Goal: Information Seeking & Learning: Understand process/instructions

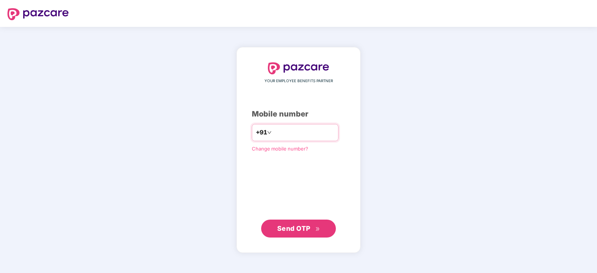
click at [287, 129] on input "number" at bounding box center [303, 133] width 61 height 12
type input "**********"
click at [312, 232] on span "Send OTP" at bounding box center [298, 228] width 43 height 10
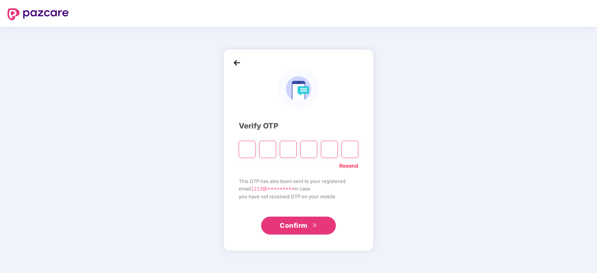
type input "*"
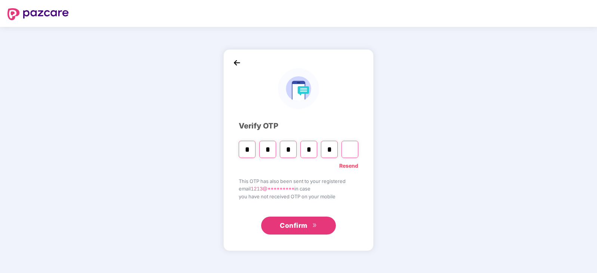
type input "*"
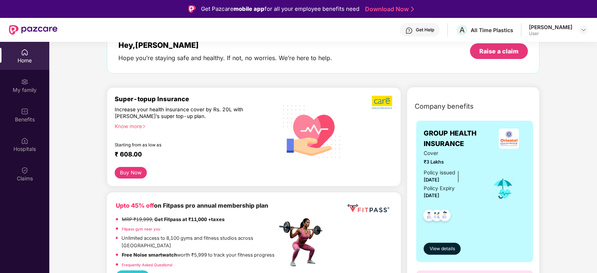
scroll to position [37, 0]
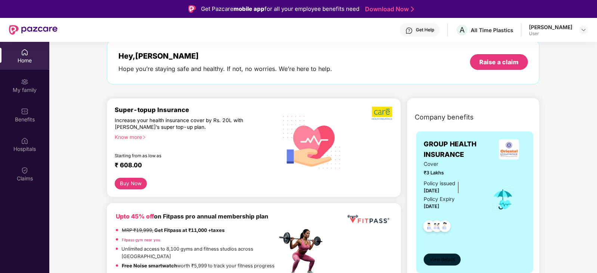
click at [437, 261] on span "View details" at bounding box center [442, 259] width 25 height 7
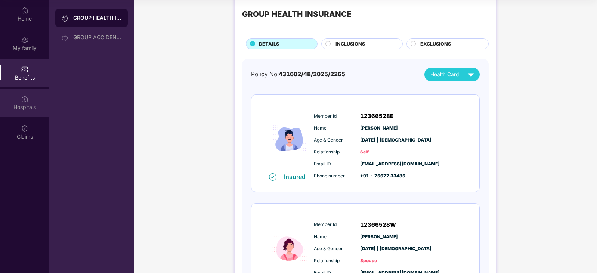
scroll to position [11, 0]
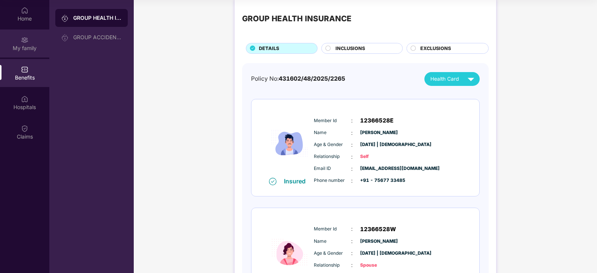
click at [14, 52] on div "My family" at bounding box center [24, 47] width 49 height 7
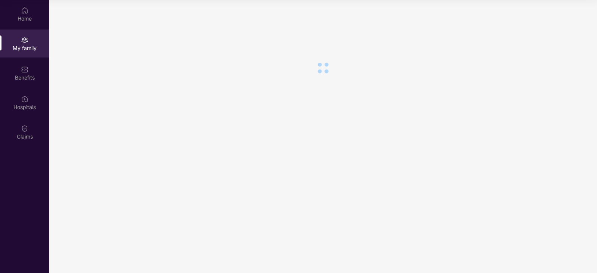
scroll to position [0, 0]
click at [33, 100] on div "Hospitals" at bounding box center [24, 103] width 49 height 28
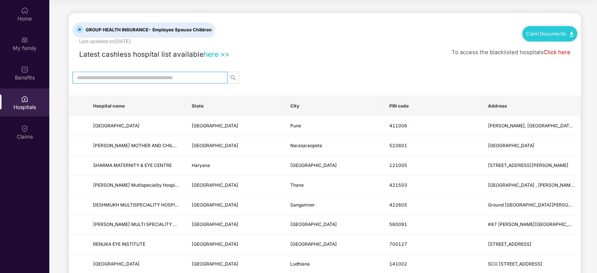
click at [114, 76] on input "text" at bounding box center [147, 78] width 140 height 8
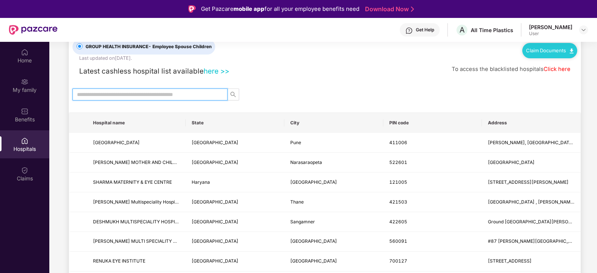
scroll to position [37, 0]
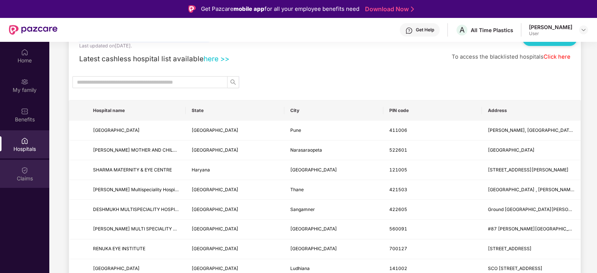
click at [37, 181] on div "Claims" at bounding box center [24, 178] width 49 height 7
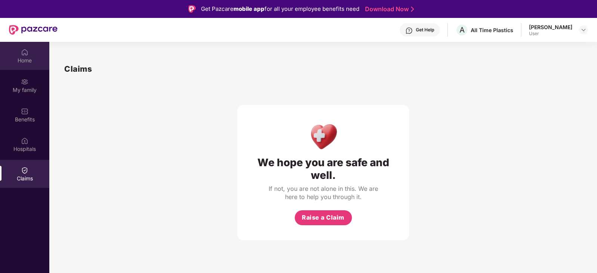
click at [21, 51] on img at bounding box center [24, 52] width 7 height 7
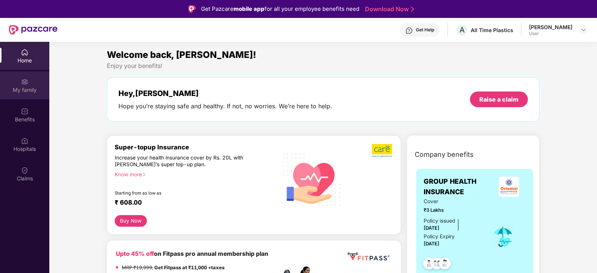
click at [30, 84] on div "My family" at bounding box center [24, 85] width 49 height 28
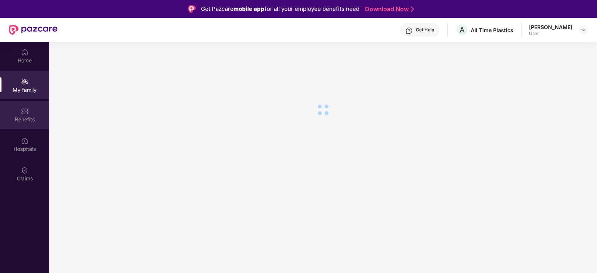
click at [40, 127] on div "Benefits" at bounding box center [24, 115] width 49 height 28
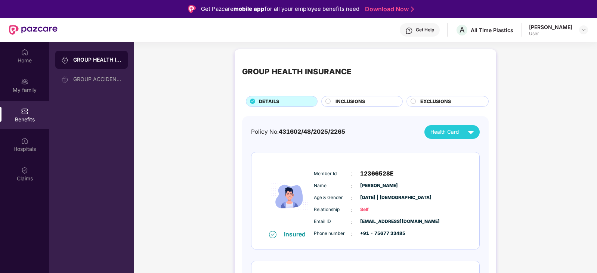
click at [28, 110] on img at bounding box center [24, 111] width 7 height 7
click at [63, 75] on div at bounding box center [67, 79] width 12 height 8
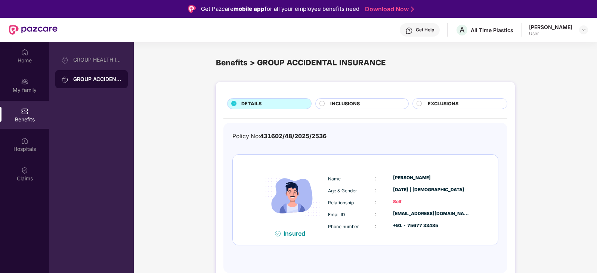
click at [94, 47] on div "GROUP HEALTH INSURANCE GROUP ACCIDENTAL INSURANCE" at bounding box center [91, 178] width 84 height 273
click at [93, 62] on div "GROUP HEALTH INSURANCE" at bounding box center [97, 60] width 49 height 6
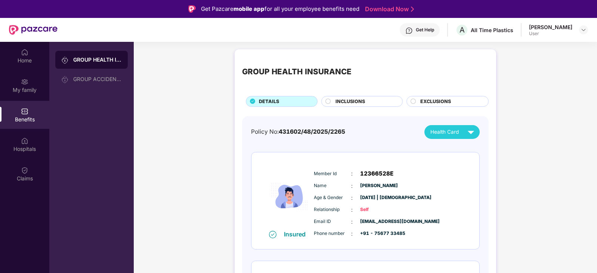
click at [363, 99] on span "INCLUSIONS" at bounding box center [350, 101] width 30 height 7
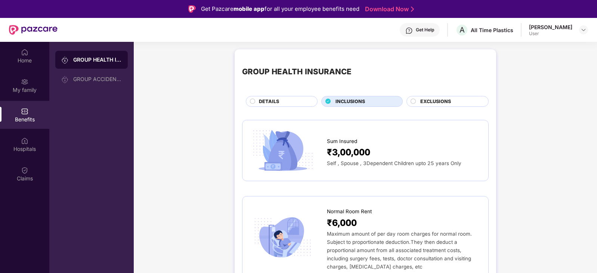
click at [452, 97] on div "EXCLUSIONS" at bounding box center [447, 101] width 82 height 11
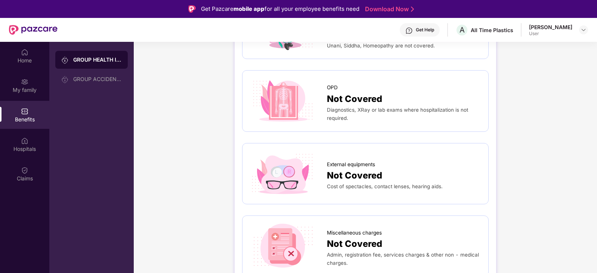
scroll to position [112, 0]
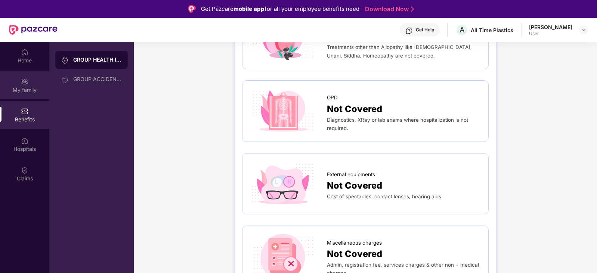
click at [19, 86] on div "My family" at bounding box center [24, 89] width 49 height 7
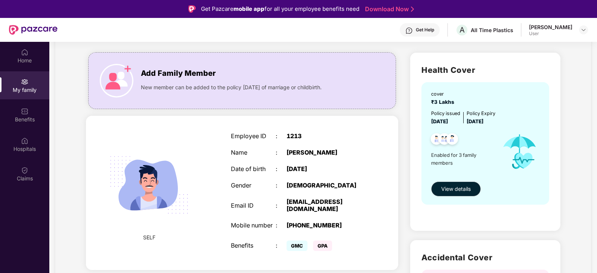
scroll to position [0, 0]
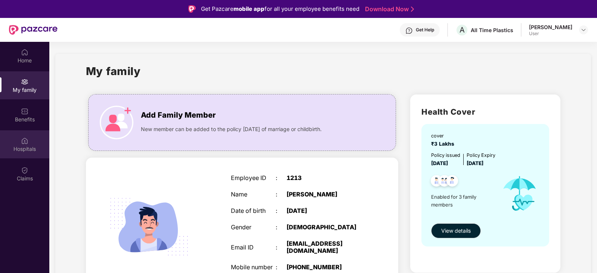
click at [30, 135] on div "Hospitals" at bounding box center [24, 144] width 49 height 28
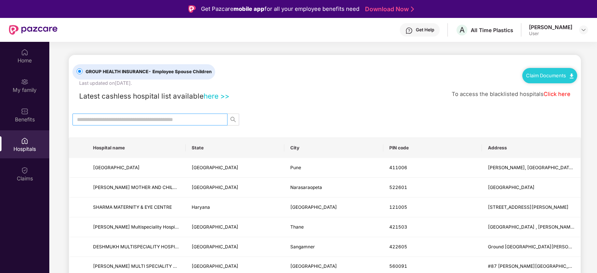
click at [120, 114] on span at bounding box center [149, 120] width 155 height 12
click at [121, 116] on input "text" at bounding box center [147, 119] width 140 height 8
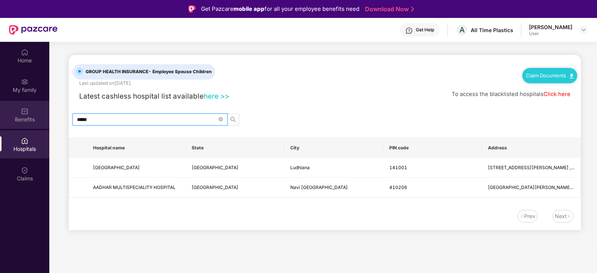
drag, startPoint x: 145, startPoint y: 121, endPoint x: 3, endPoint y: 115, distance: 142.4
click at [0, 113] on div "Home My family Benefits Hospitals Claims GROUP HEALTH INSURANCE - Employee Spou…" at bounding box center [298, 178] width 597 height 273
paste input "**********"
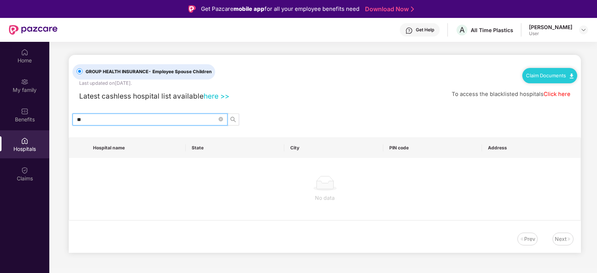
type input "*"
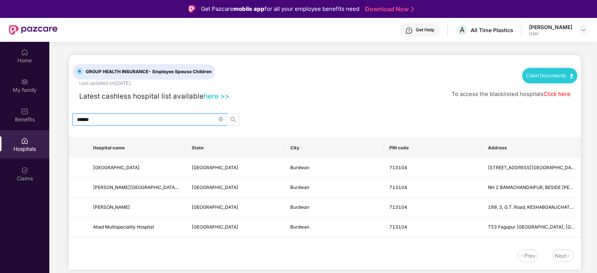
click at [234, 118] on icon "search" at bounding box center [232, 119] width 5 height 5
drag, startPoint x: 98, startPoint y: 119, endPoint x: 26, endPoint y: 115, distance: 72.6
click at [26, 115] on div "Home My family Benefits Hospitals Claims GROUP HEALTH INSURANCE - Employee Spou…" at bounding box center [298, 178] width 597 height 273
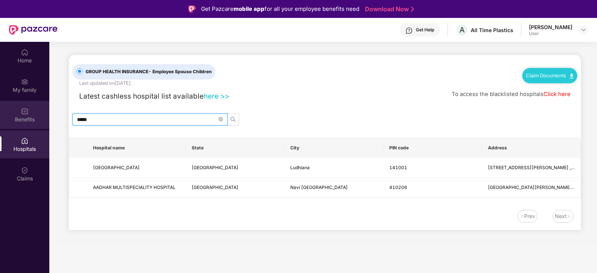
drag, startPoint x: 102, startPoint y: 119, endPoint x: 26, endPoint y: 120, distance: 75.8
click at [26, 119] on div "Home My family Benefits Hospitals Claims GROUP HEALTH INSURANCE - Employee Spou…" at bounding box center [298, 178] width 597 height 273
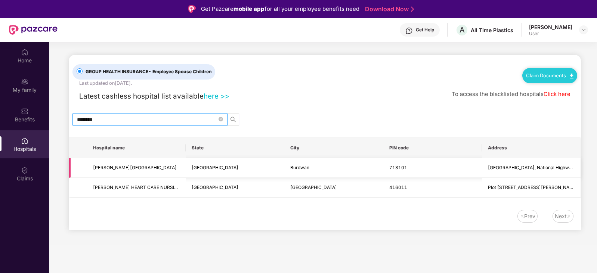
type input "********"
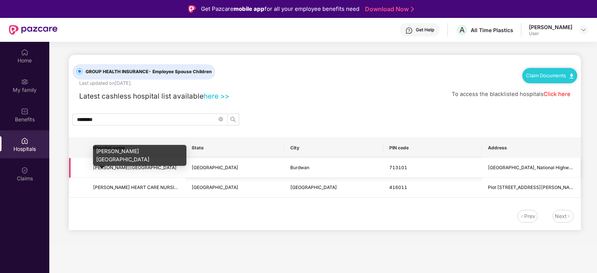
click at [135, 168] on span "[PERSON_NAME][GEOGRAPHIC_DATA]" at bounding box center [135, 168] width 84 height 6
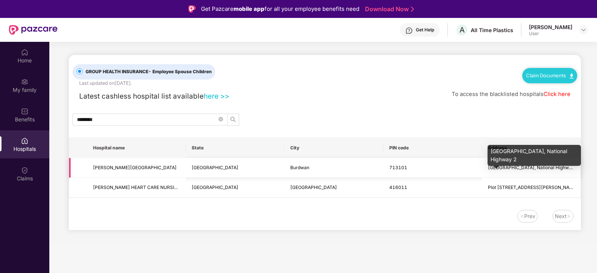
click at [527, 170] on span "[GEOGRAPHIC_DATA], National Highway 2" at bounding box center [533, 168] width 90 height 6
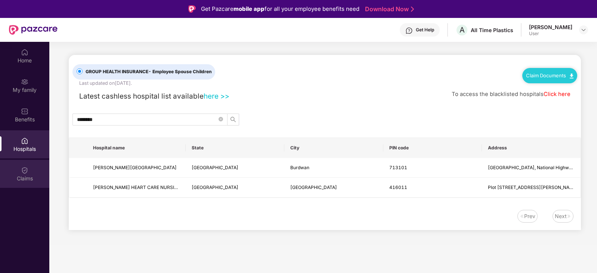
click at [35, 168] on div "Claims" at bounding box center [24, 174] width 49 height 28
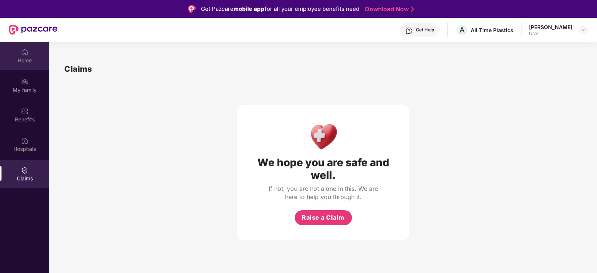
click at [25, 53] on img at bounding box center [24, 52] width 7 height 7
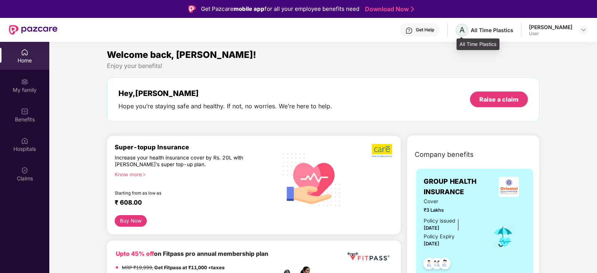
click at [462, 30] on span "A" at bounding box center [461, 29] width 5 height 9
click at [580, 32] on div at bounding box center [583, 29] width 9 height 9
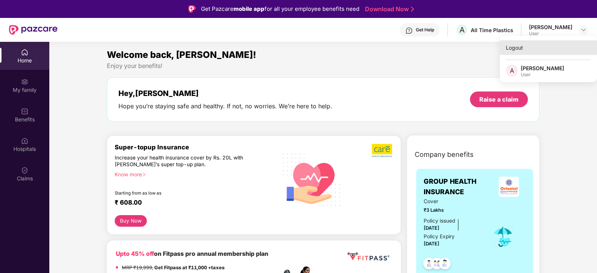
click at [514, 49] on div "Logout" at bounding box center [548, 47] width 97 height 15
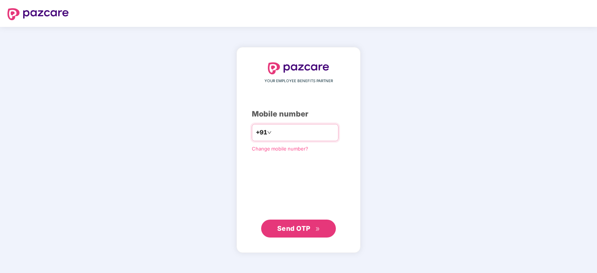
click at [273, 137] on input "number" at bounding box center [303, 133] width 61 height 12
type input "**********"
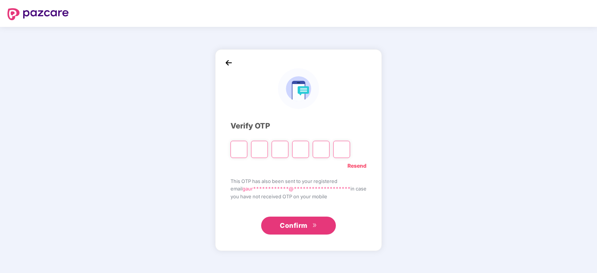
type input "*"
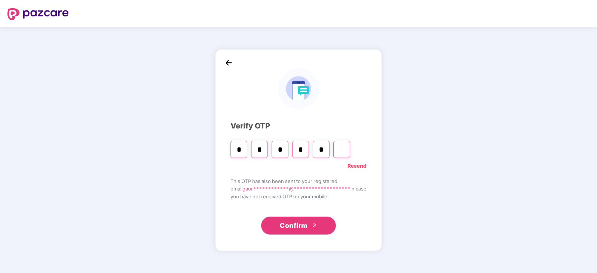
type input "*"
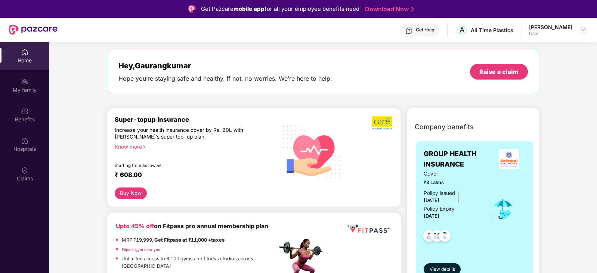
scroll to position [112, 0]
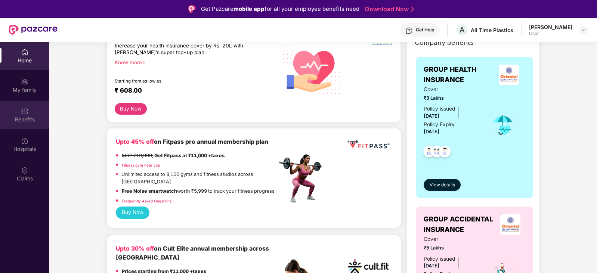
click at [20, 121] on div "Benefits" at bounding box center [24, 119] width 49 height 7
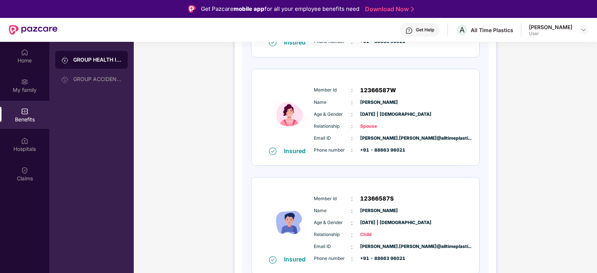
scroll to position [198, 0]
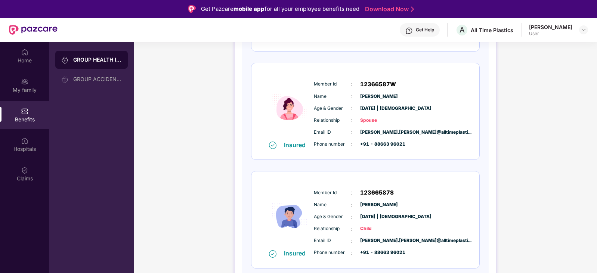
click at [388, 218] on span "[DATE] | [DEMOGRAPHIC_DATA]" at bounding box center [378, 216] width 37 height 7
click at [31, 142] on div "Hospitals" at bounding box center [24, 144] width 49 height 28
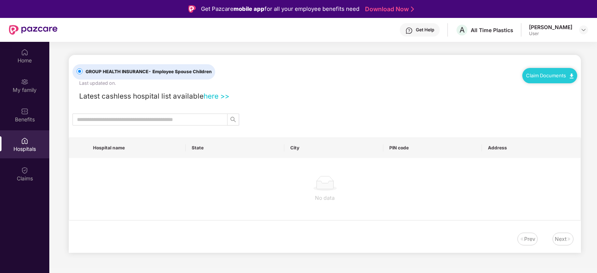
scroll to position [0, 0]
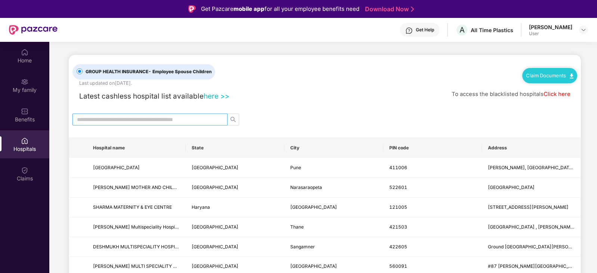
click at [123, 121] on input "text" at bounding box center [147, 119] width 140 height 8
type input "******"
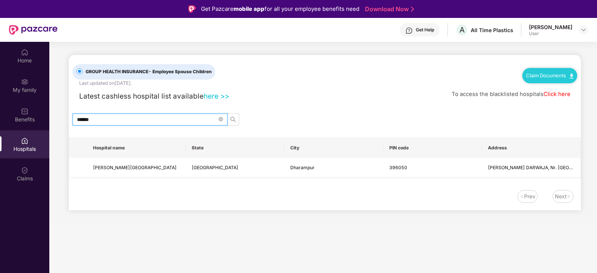
click at [555, 93] on link "Click here" at bounding box center [556, 94] width 27 height 7
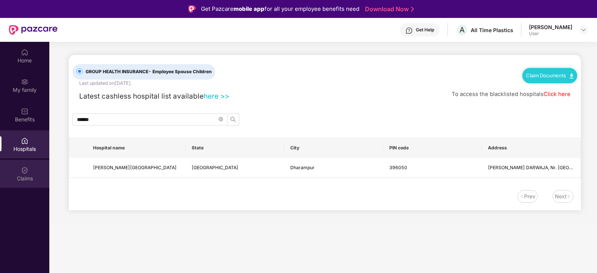
click at [33, 166] on div "Claims" at bounding box center [24, 174] width 49 height 28
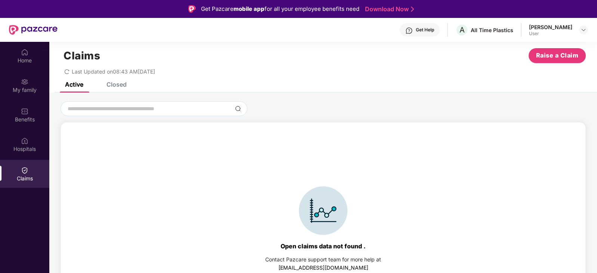
scroll to position [16, 0]
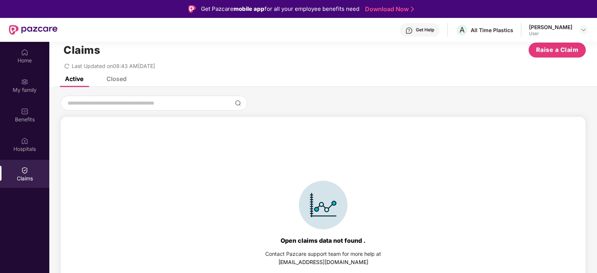
click at [114, 82] on div "Closed" at bounding box center [116, 78] width 20 height 7
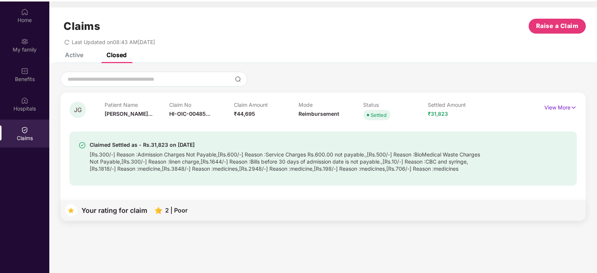
scroll to position [42, 0]
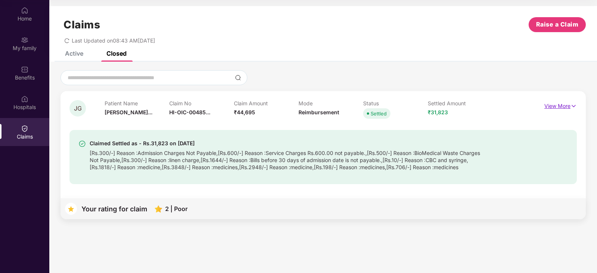
click at [563, 104] on p "View More" at bounding box center [560, 105] width 32 height 10
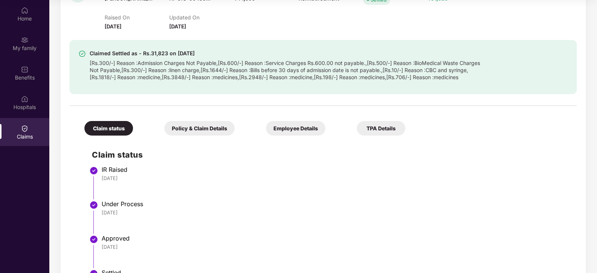
scroll to position [173, 0]
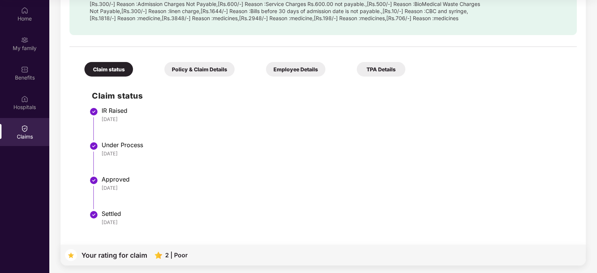
click at [165, 69] on div "Policy & Claim Details" at bounding box center [199, 69] width 70 height 15
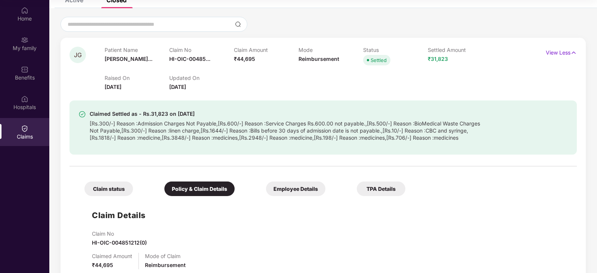
scroll to position [52, 0]
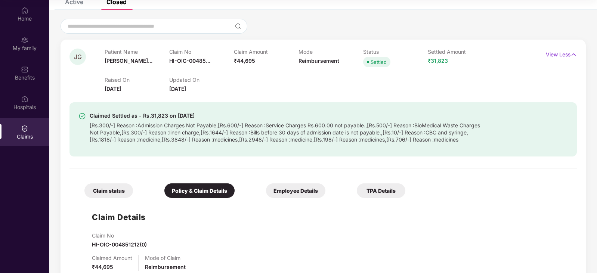
click at [266, 187] on div "Employee Details" at bounding box center [295, 190] width 59 height 15
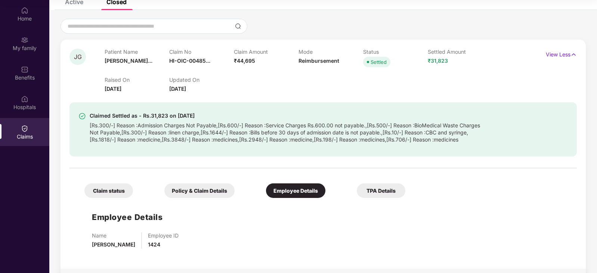
scroll to position [76, 0]
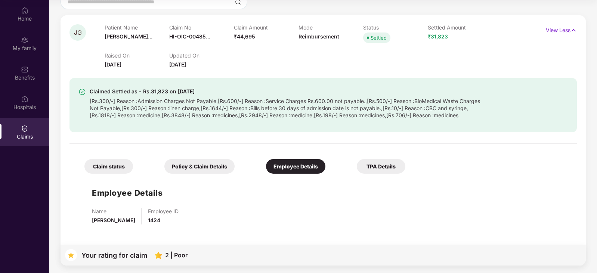
click at [357, 162] on div "TPA Details" at bounding box center [381, 166] width 49 height 15
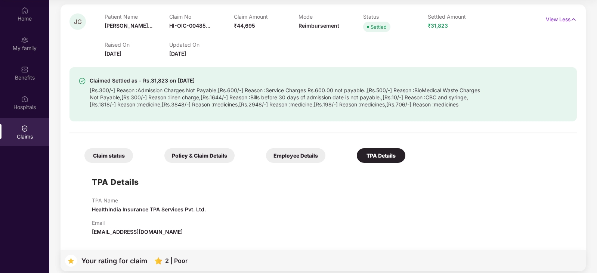
scroll to position [92, 0]
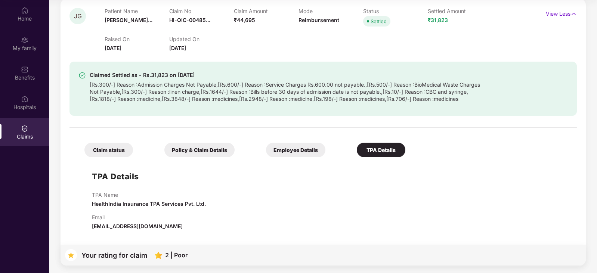
click at [163, 254] on div "2 | Poor" at bounding box center [167, 255] width 40 height 7
click at [166, 255] on div "2 | Poor" at bounding box center [176, 255] width 22 height 7
click at [189, 257] on div "Your rating for claim 2 | Poor" at bounding box center [323, 255] width 525 height 21
click at [119, 255] on div "Your rating for claim" at bounding box center [114, 255] width 66 height 7
click at [105, 151] on div "Claim status" at bounding box center [108, 150] width 49 height 15
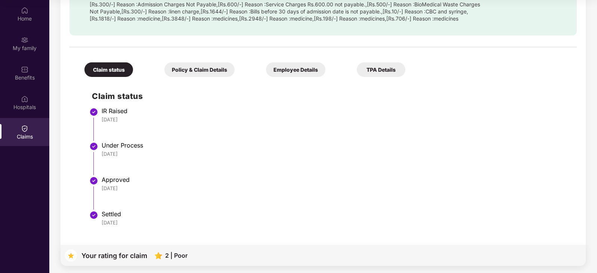
scroll to position [173, 0]
click at [170, 77] on div "Policy & Claim Details" at bounding box center [199, 69] width 70 height 15
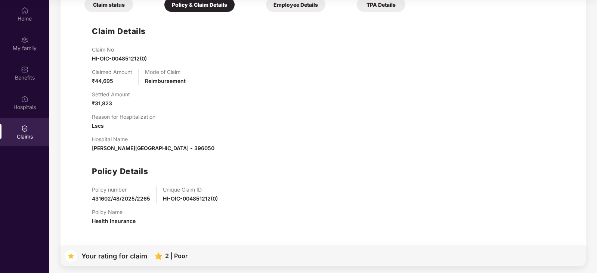
scroll to position [238, 0]
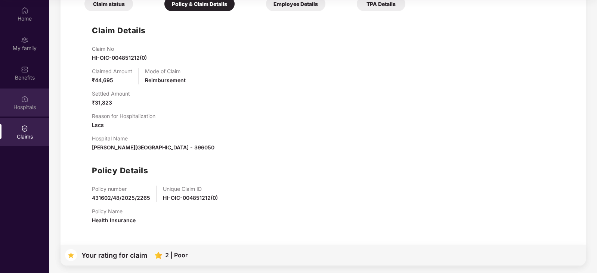
click at [12, 104] on div "Hospitals" at bounding box center [24, 106] width 49 height 7
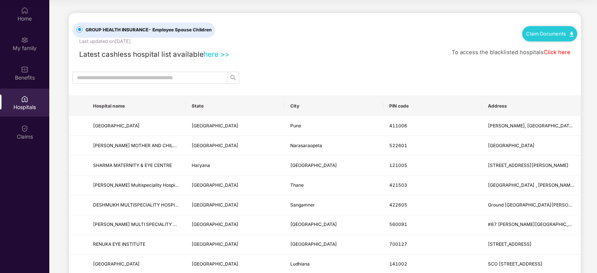
scroll to position [0, 0]
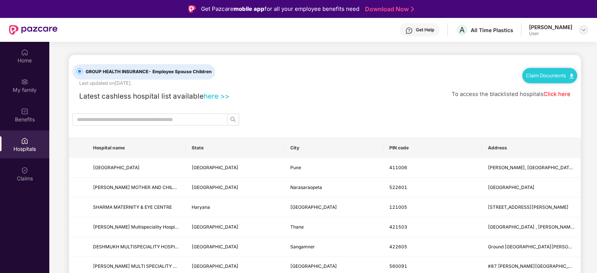
click at [585, 29] on img at bounding box center [583, 30] width 6 height 6
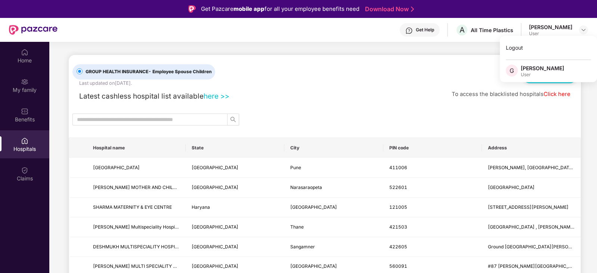
click at [477, 2] on div "Get Pazcare mobile app for all your employee benefits need Download Now" at bounding box center [298, 9] width 597 height 18
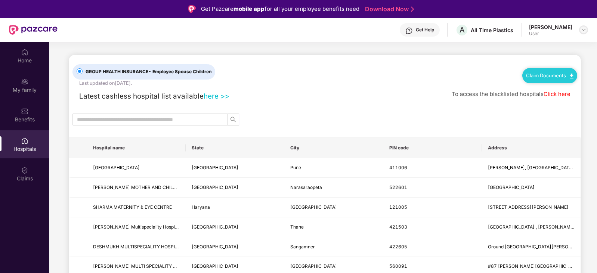
click at [584, 31] on img at bounding box center [583, 30] width 6 height 6
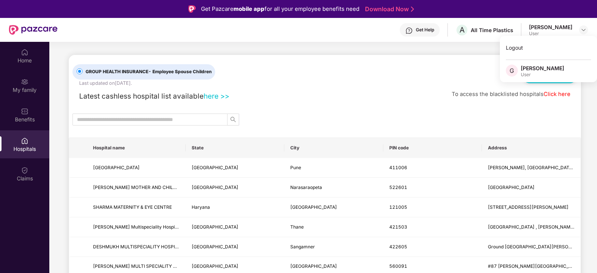
click at [527, 72] on div "[PERSON_NAME]" at bounding box center [542, 68] width 43 height 7
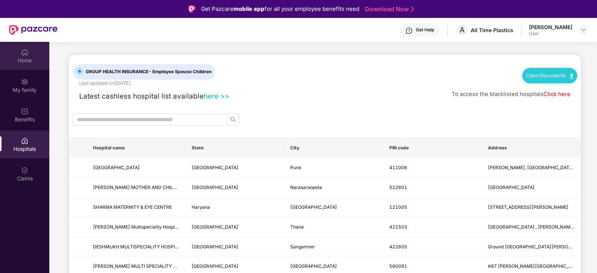
click at [16, 56] on div "Home" at bounding box center [24, 56] width 49 height 28
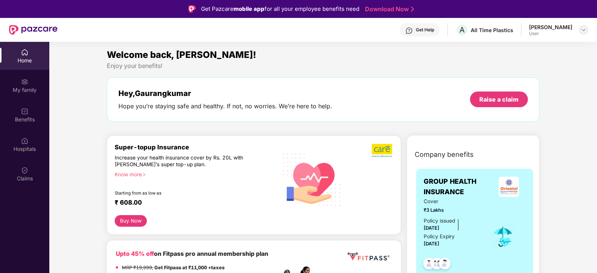
click at [584, 32] on img at bounding box center [583, 30] width 6 height 6
click at [387, 92] on div "Hey, [PERSON_NAME] you’re staying safe and healthy. If not, no worries. We’re h…" at bounding box center [322, 99] width 409 height 21
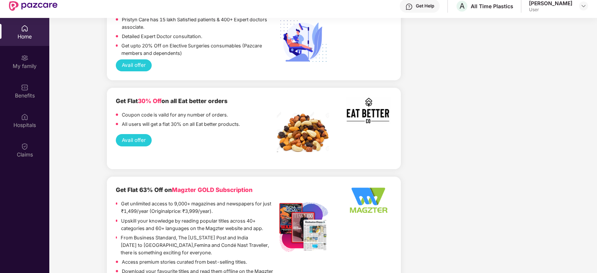
scroll to position [42, 0]
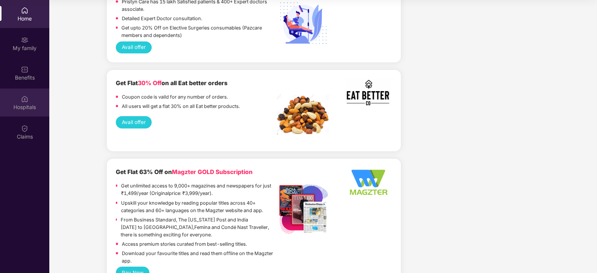
click at [25, 94] on div at bounding box center [24, 97] width 7 height 7
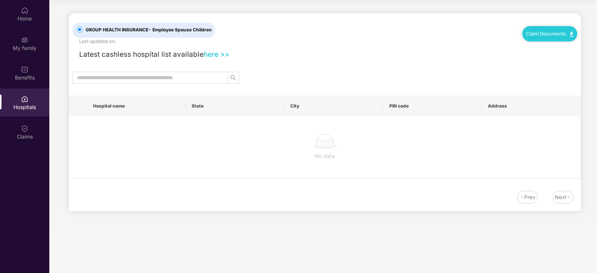
scroll to position [0, 0]
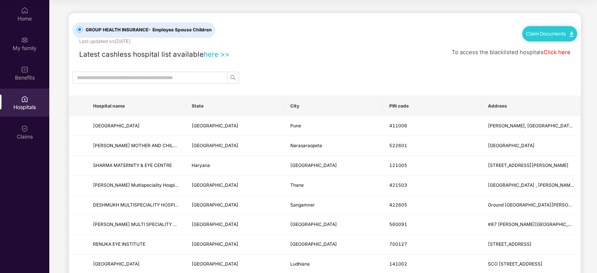
click at [571, 31] on link "Claim Documents" at bounding box center [549, 34] width 47 height 6
click at [571, 45] on link "Claim Form" at bounding box center [552, 47] width 49 height 16
click at [547, 32] on link "Claim Documents" at bounding box center [549, 34] width 47 height 6
click at [568, 61] on link "Claim Process" at bounding box center [552, 62] width 49 height 16
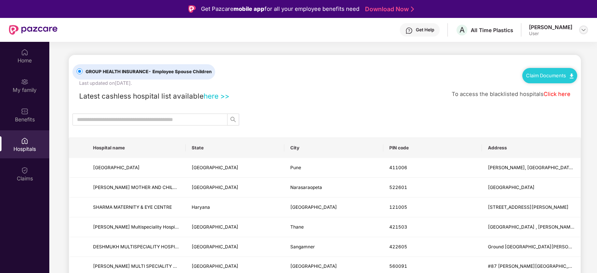
drag, startPoint x: 578, startPoint y: 26, endPoint x: 582, endPoint y: 31, distance: 6.2
click at [578, 27] on div "[PERSON_NAME] Gayakvad User" at bounding box center [558, 30] width 59 height 13
click at [582, 32] on img at bounding box center [583, 30] width 6 height 6
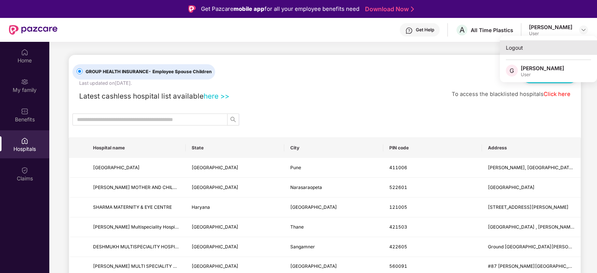
click at [522, 45] on div "Logout" at bounding box center [548, 47] width 97 height 15
